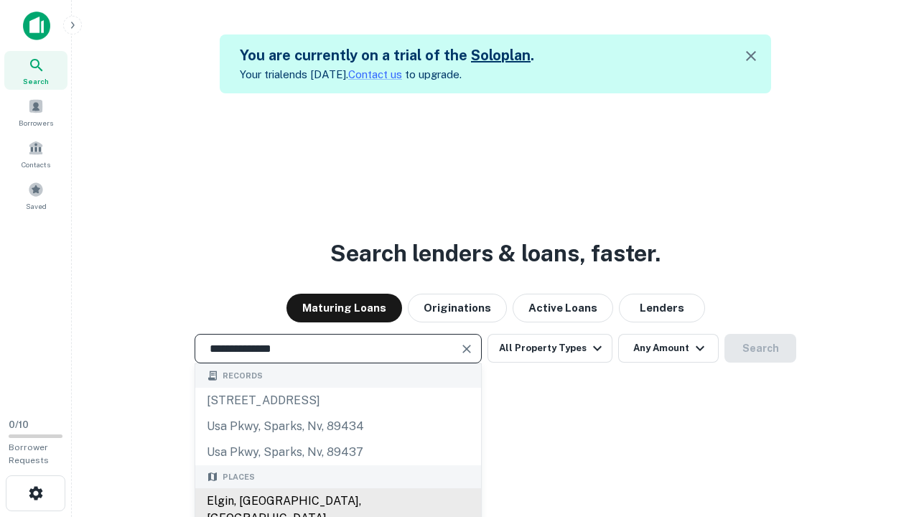
click at [338, 501] on div "Elgin, [GEOGRAPHIC_DATA], [GEOGRAPHIC_DATA]" at bounding box center [338, 509] width 286 height 43
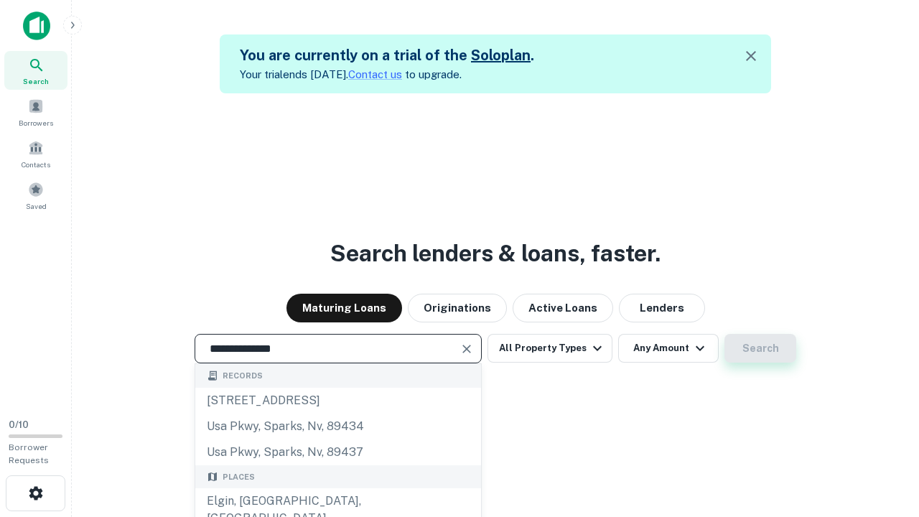
type input "**********"
click at [725, 334] on button "Search" at bounding box center [761, 348] width 72 height 29
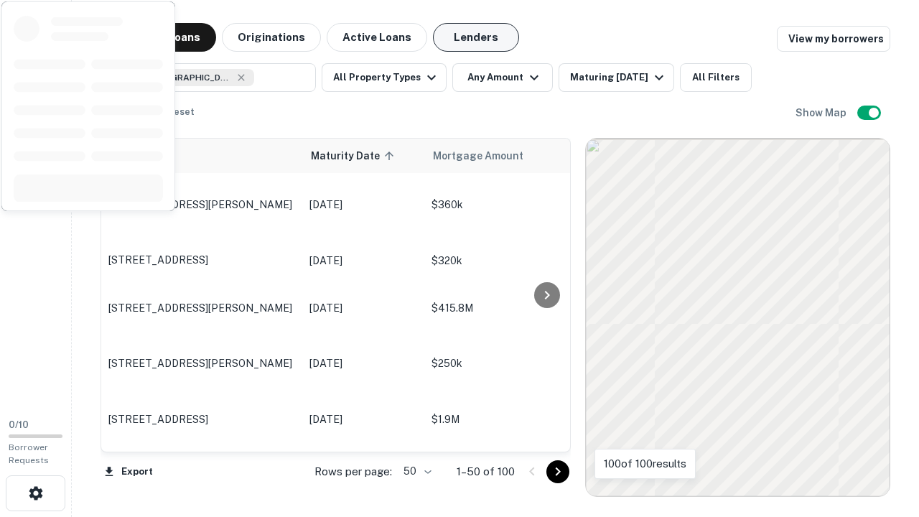
click at [476, 37] on button "Lenders" at bounding box center [476, 37] width 86 height 29
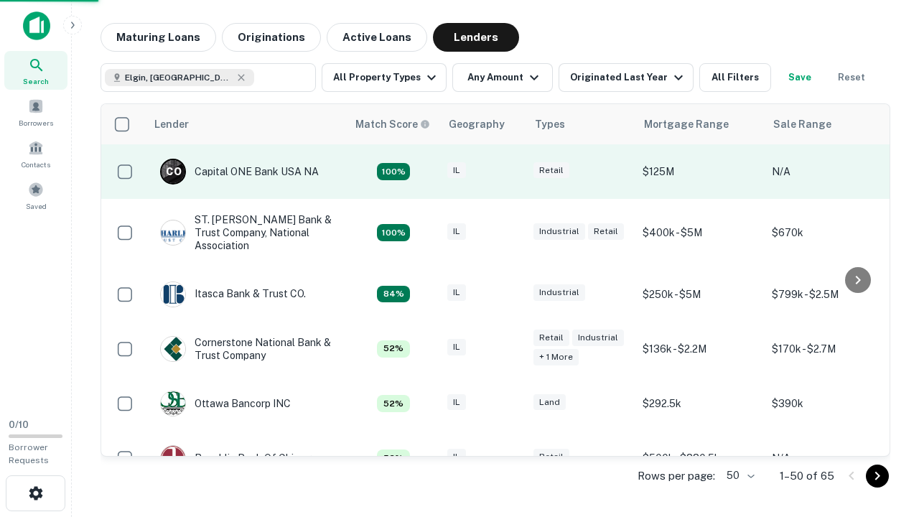
click at [510, 172] on div "IL" at bounding box center [483, 171] width 72 height 19
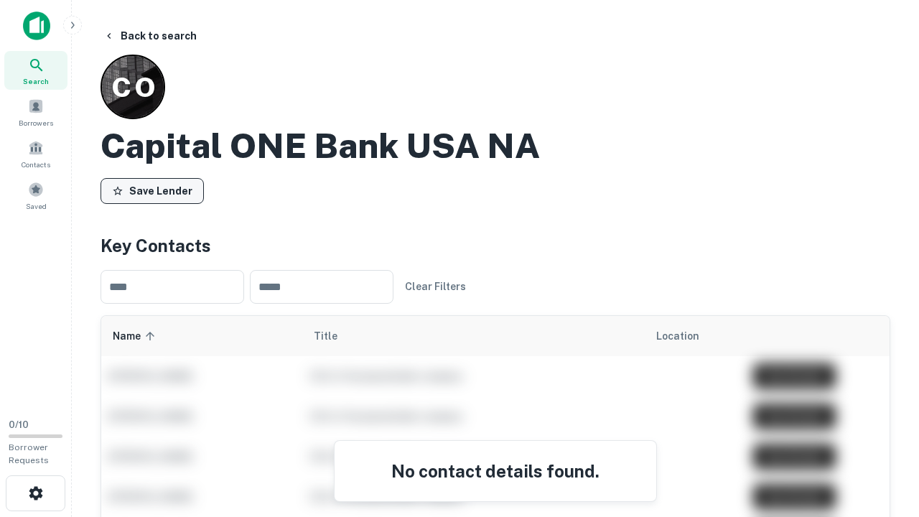
click at [152, 190] on button "Save Lender" at bounding box center [152, 191] width 103 height 26
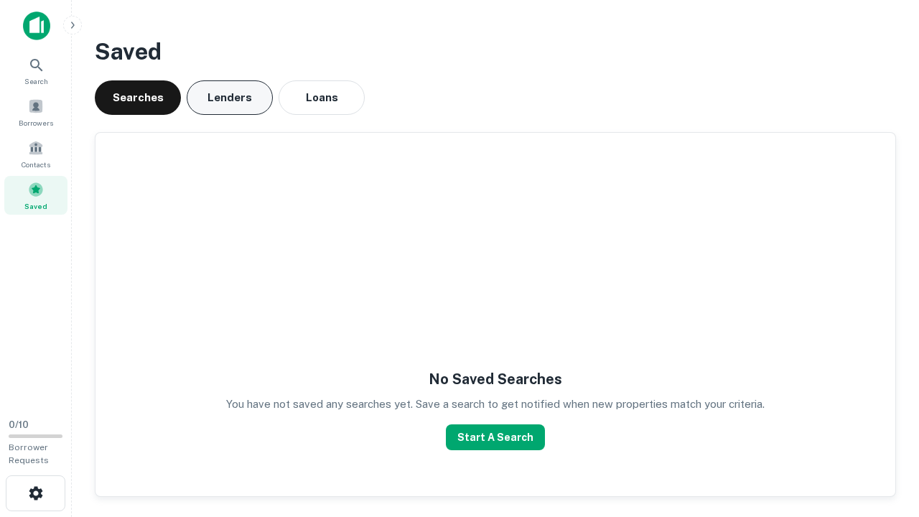
click at [230, 98] on button "Lenders" at bounding box center [230, 97] width 86 height 34
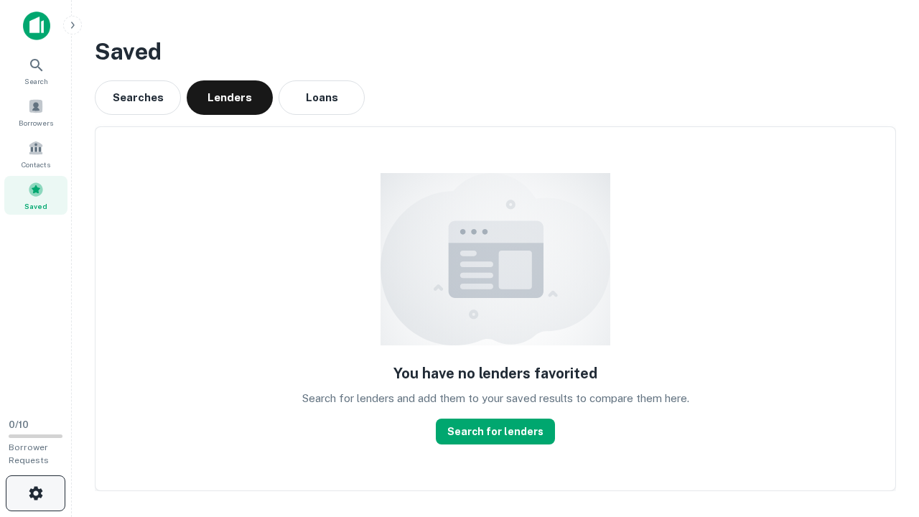
click at [35, 493] on icon "button" at bounding box center [35, 493] width 17 height 17
